Goal: Transaction & Acquisition: Download file/media

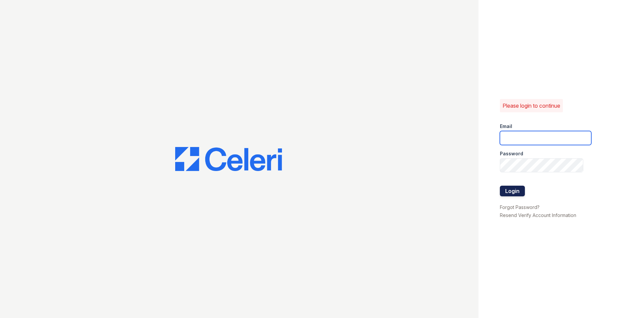
type input "[EMAIL_ADDRESS][DOMAIN_NAME]"
click at [522, 188] on button "Login" at bounding box center [512, 191] width 25 height 11
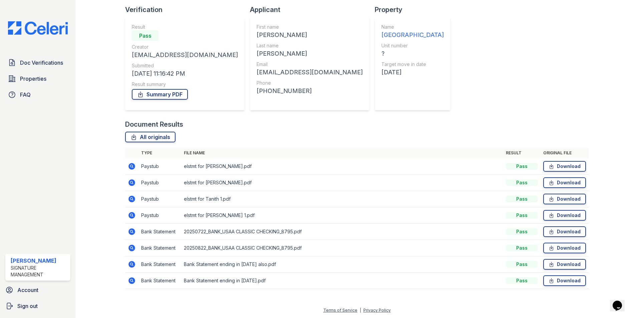
scroll to position [63, 0]
click at [560, 166] on link "Download" at bounding box center [564, 166] width 43 height 11
click at [557, 181] on link "Download" at bounding box center [564, 182] width 43 height 11
click at [565, 199] on link "Download" at bounding box center [564, 199] width 43 height 11
click at [567, 215] on link "Download" at bounding box center [564, 215] width 43 height 11
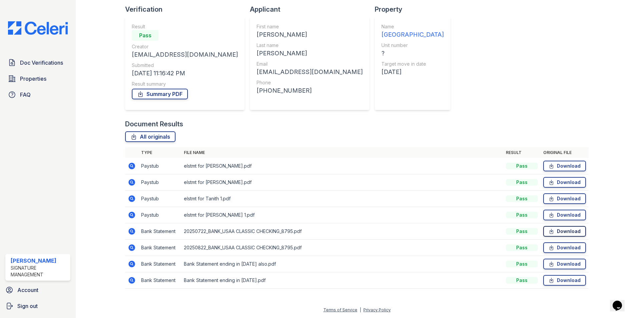
click at [556, 233] on link "Download" at bounding box center [564, 231] width 43 height 11
click at [565, 250] on link "Download" at bounding box center [564, 248] width 43 height 11
click at [566, 264] on link "Download" at bounding box center [564, 264] width 43 height 11
click at [567, 282] on link "Download" at bounding box center [564, 280] width 43 height 11
click at [157, 95] on link "Summary PDF" at bounding box center [160, 94] width 56 height 11
